Goal: Task Accomplishment & Management: Manage account settings

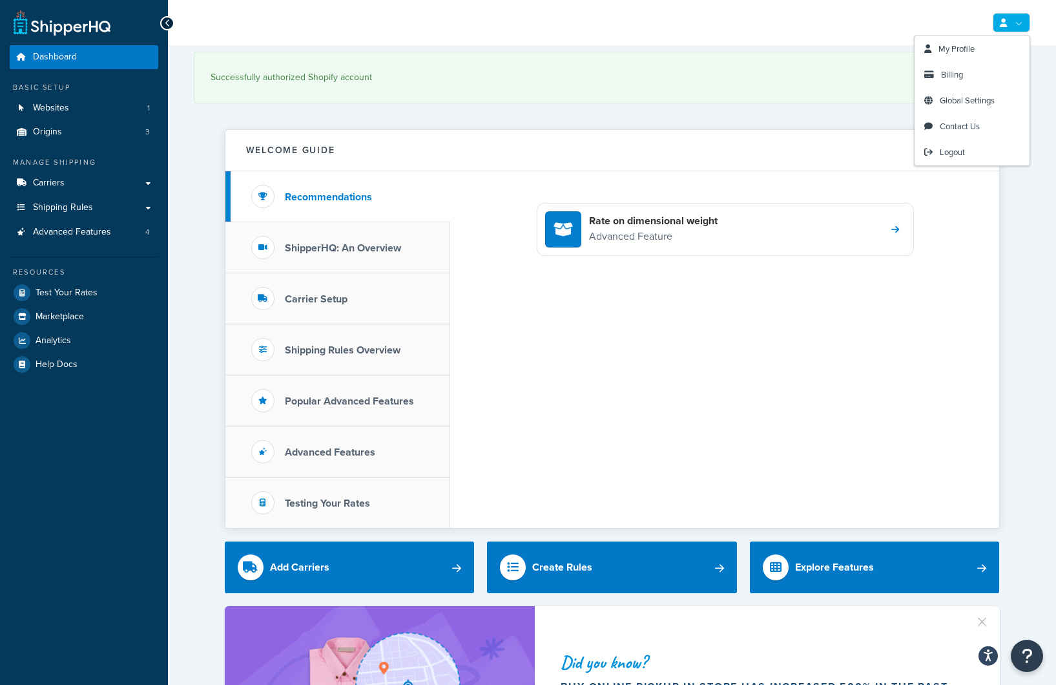
click at [1008, 29] on link at bounding box center [1011, 22] width 37 height 19
click at [965, 72] on link "Billing" at bounding box center [972, 75] width 115 height 26
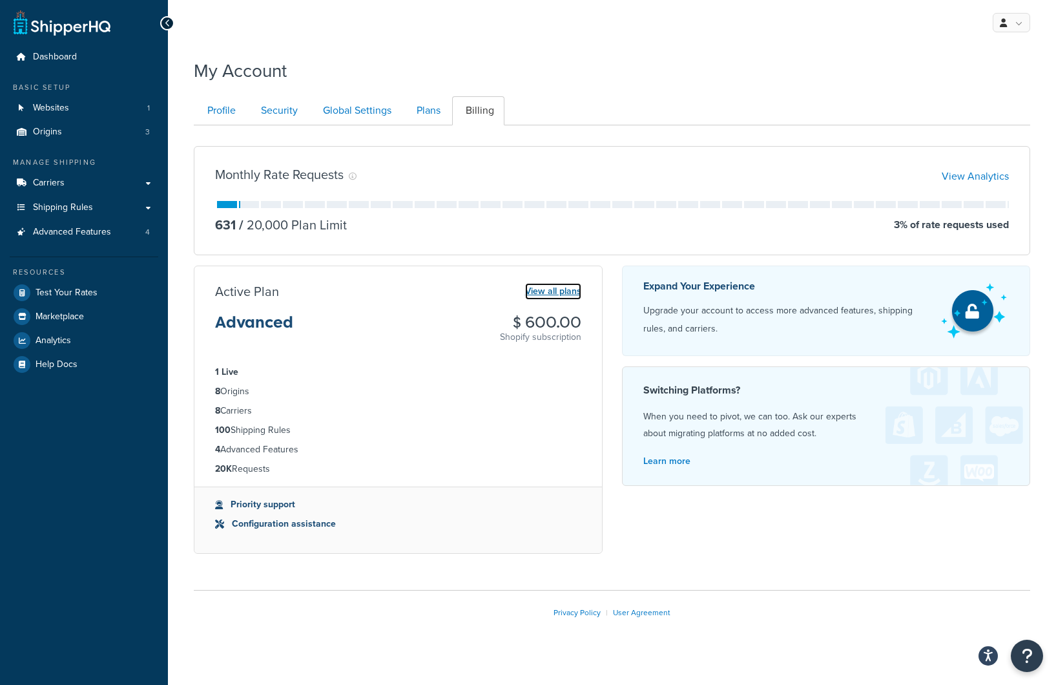
click at [544, 294] on link "View all plans" at bounding box center [553, 291] width 56 height 17
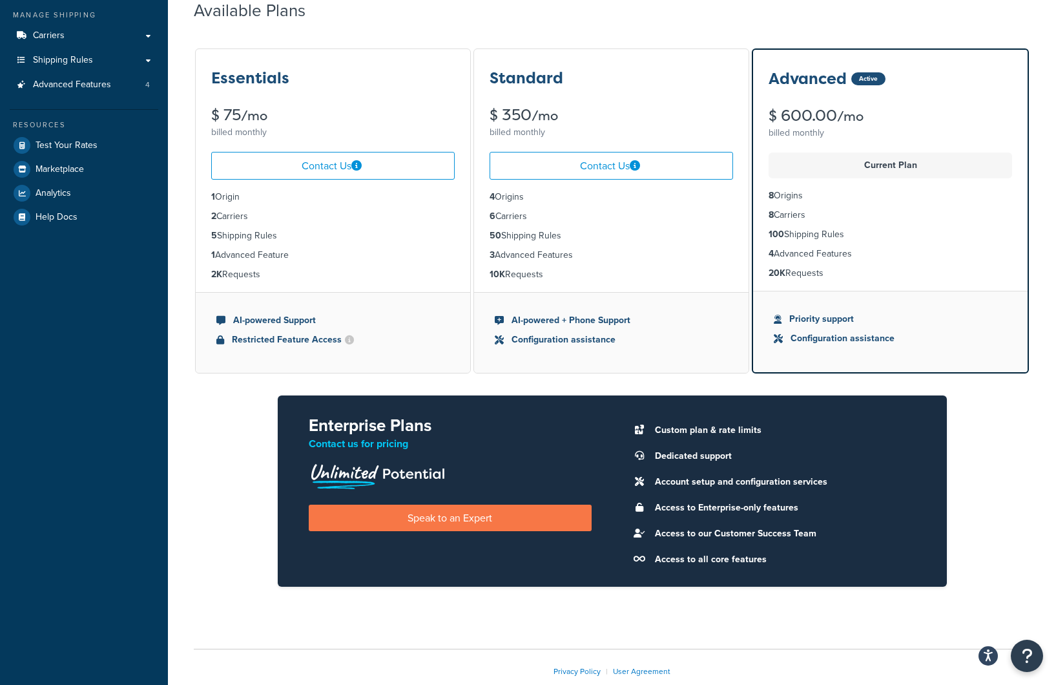
scroll to position [200, 0]
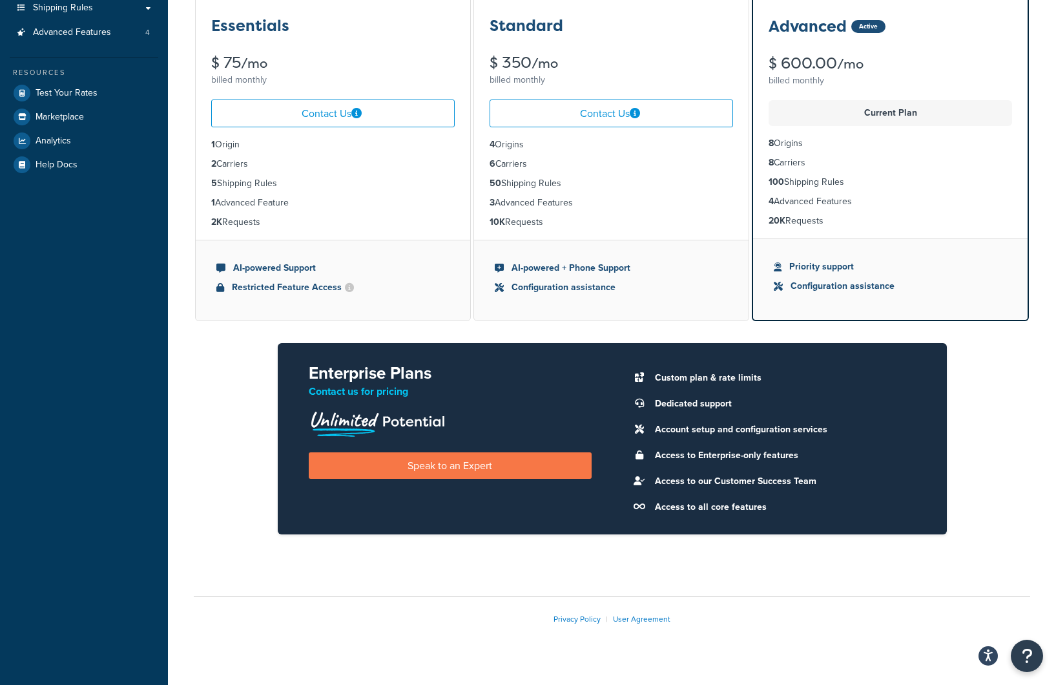
click at [704, 379] on li "Custom plan & rate limits" at bounding box center [782, 378] width 267 height 18
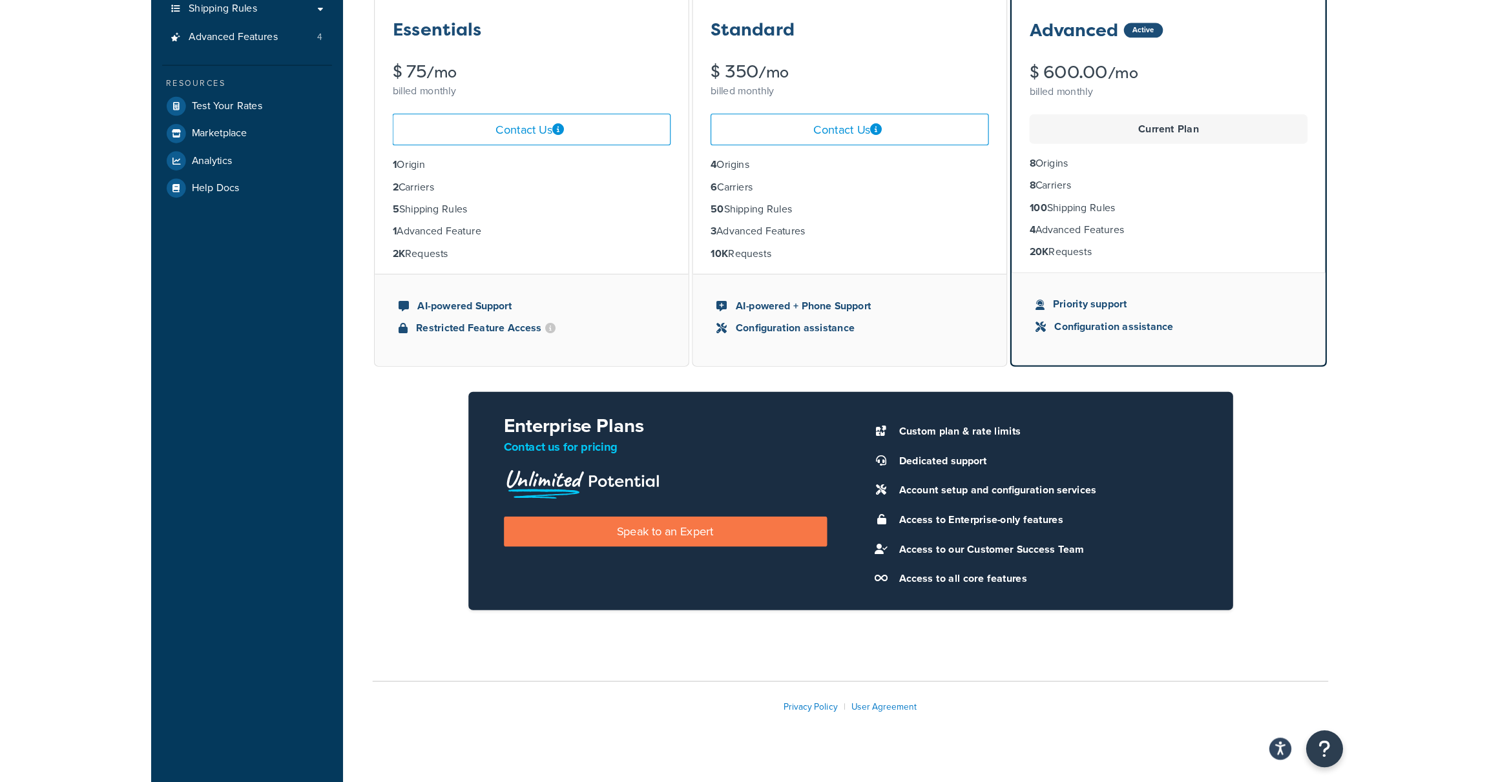
scroll to position [0, 0]
